Goal: Information Seeking & Learning: Learn about a topic

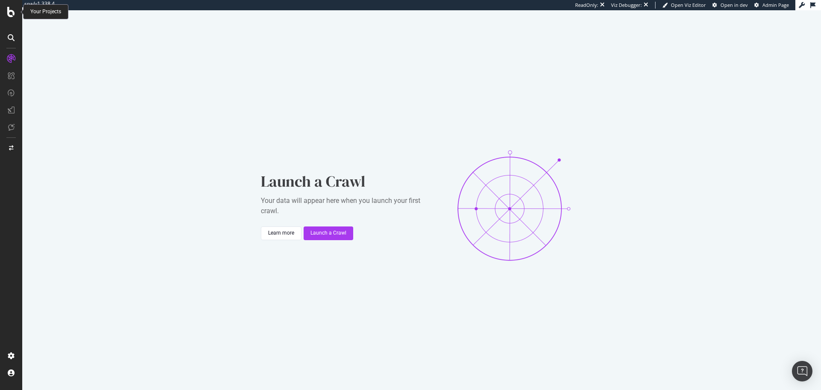
click at [8, 12] on icon at bounding box center [11, 12] width 8 height 10
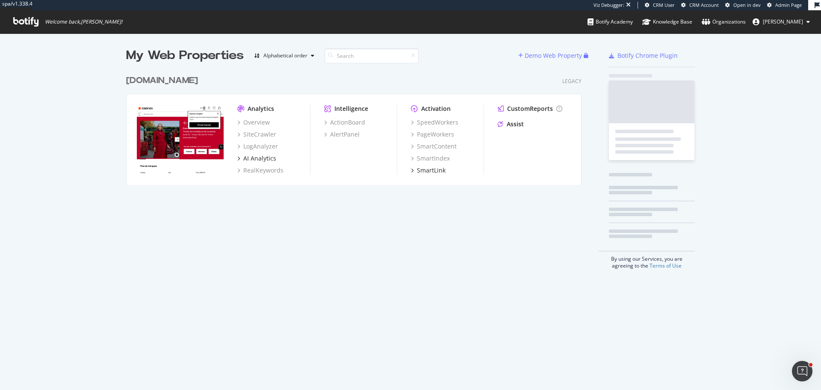
scroll to position [114, 456]
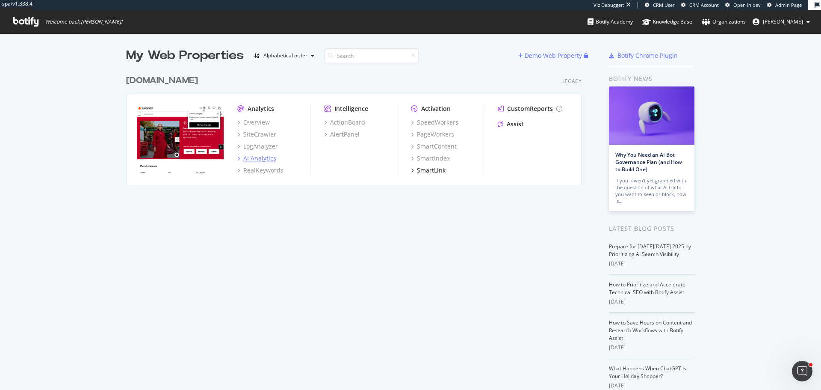
click at [255, 158] on div "AI Analytics" at bounding box center [259, 158] width 33 height 9
